Goal: Task Accomplishment & Management: Manage account settings

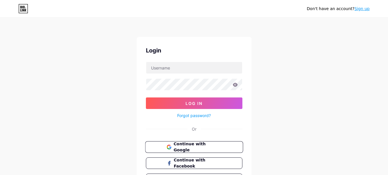
click at [239, 143] on button "Continue with Google" at bounding box center [194, 147] width 98 height 12
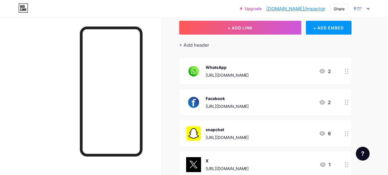
scroll to position [31, 0]
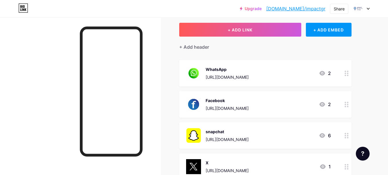
click at [346, 77] on div at bounding box center [347, 73] width 10 height 26
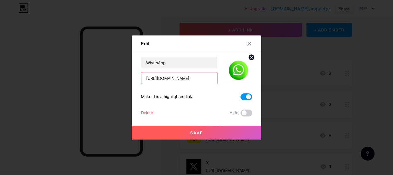
click at [170, 80] on input "[URL][DOMAIN_NAME]" at bounding box center [179, 77] width 76 height 11
click at [248, 43] on icon at bounding box center [249, 43] width 5 height 5
